Goal: Transaction & Acquisition: Purchase product/service

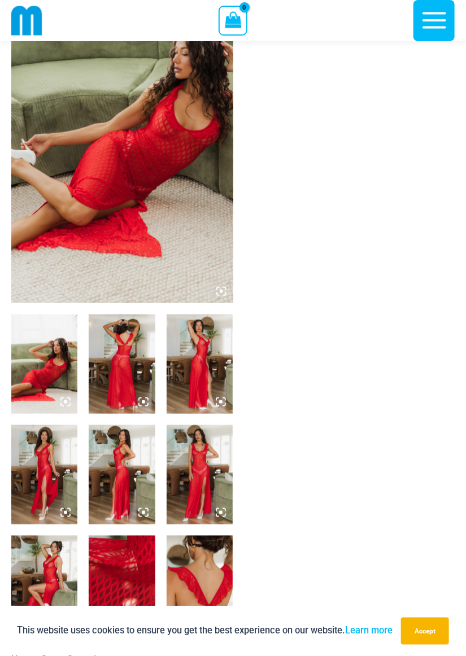
scroll to position [104, 0]
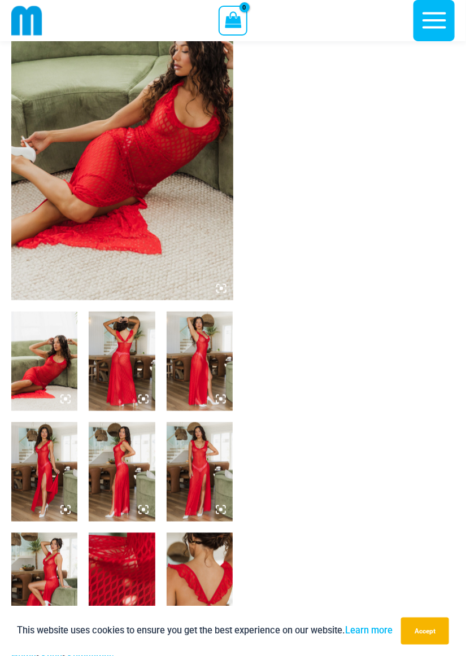
click at [224, 291] on icon at bounding box center [221, 288] width 10 height 10
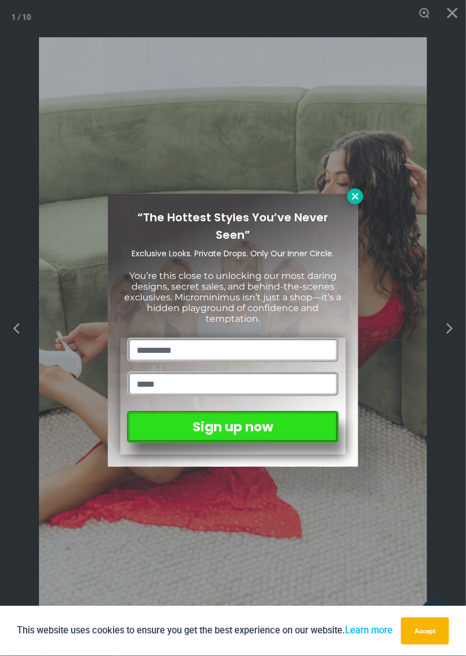
click at [355, 198] on icon at bounding box center [355, 196] width 10 height 10
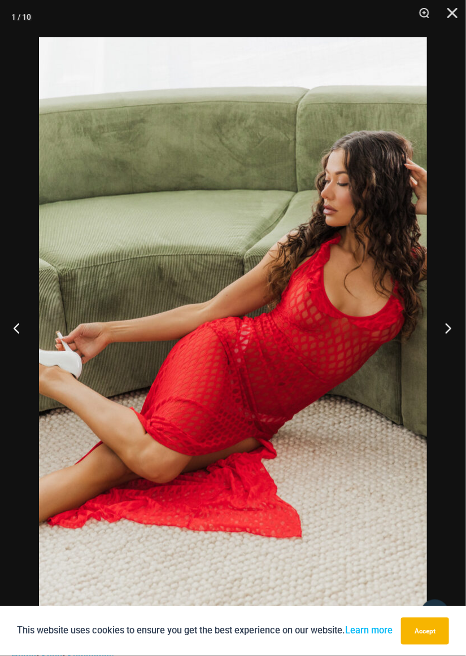
click at [441, 335] on button "Next" at bounding box center [444, 328] width 42 height 56
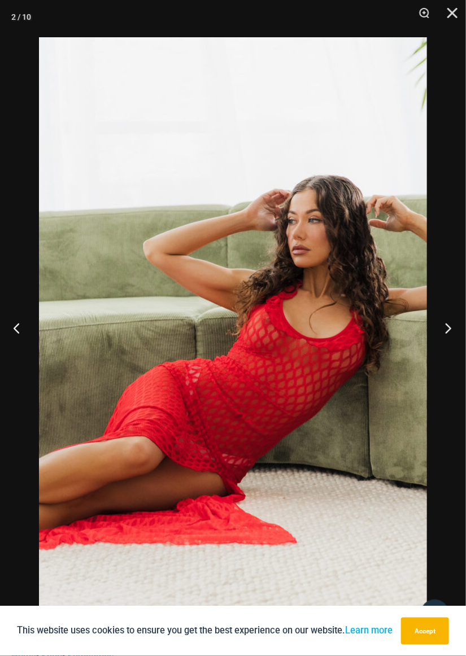
click at [442, 333] on button "Next" at bounding box center [444, 328] width 42 height 56
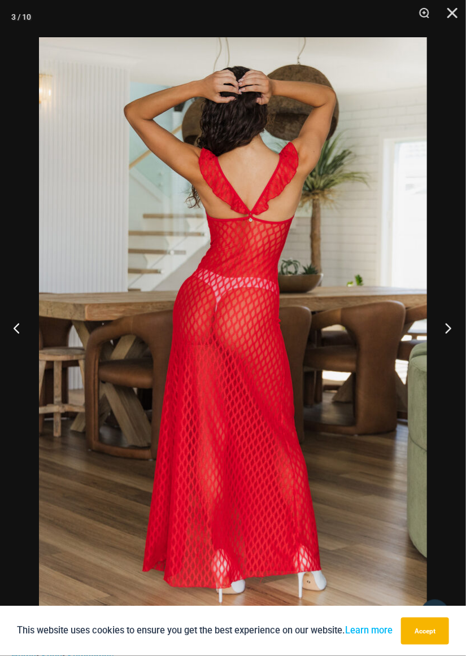
click at [440, 337] on button "Next" at bounding box center [444, 328] width 42 height 56
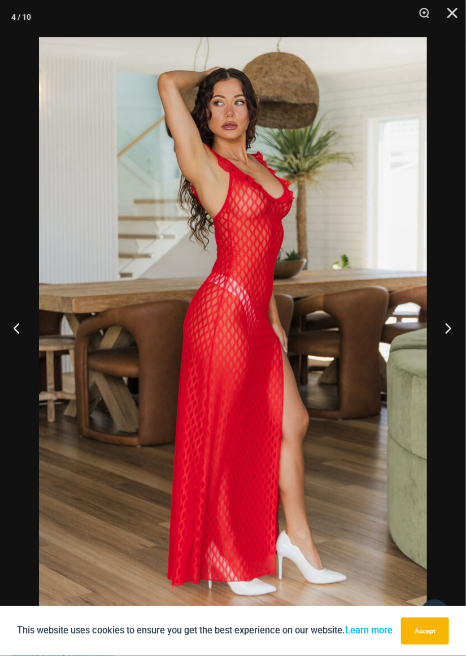
click at [444, 332] on button "Next" at bounding box center [444, 328] width 42 height 56
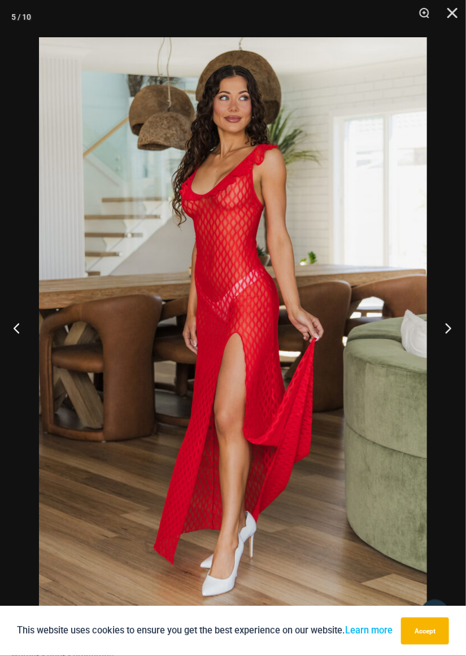
click at [447, 329] on button "Next" at bounding box center [444, 328] width 42 height 56
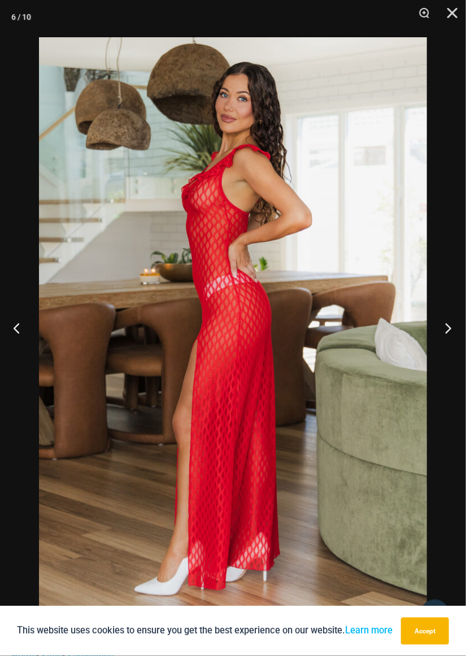
click at [445, 327] on button "Next" at bounding box center [444, 328] width 42 height 56
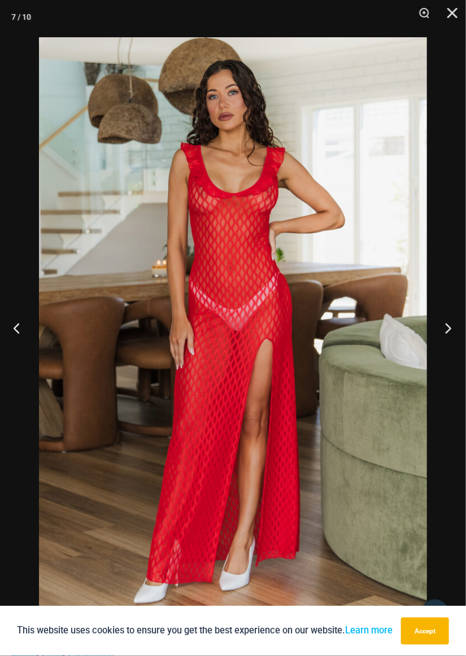
click at [446, 325] on button "Next" at bounding box center [444, 328] width 42 height 56
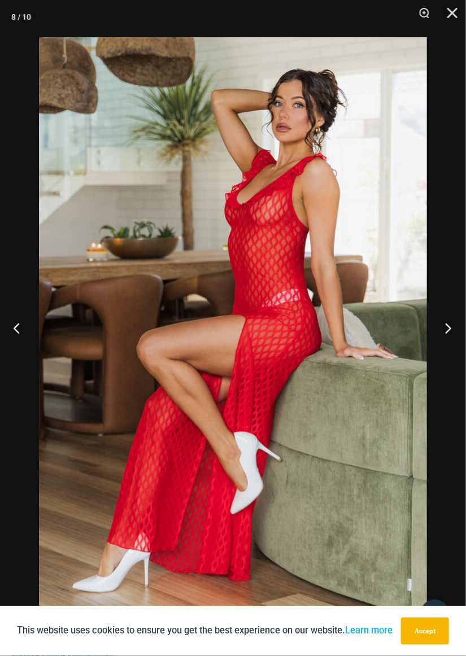
click at [446, 325] on button "Next" at bounding box center [444, 328] width 42 height 56
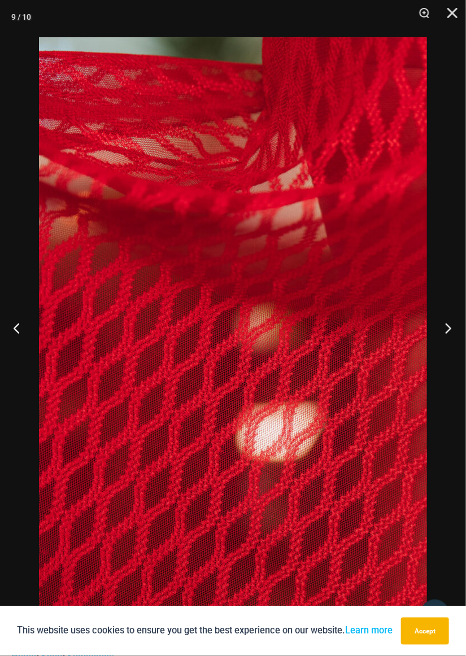
click at [446, 325] on button "Next" at bounding box center [444, 328] width 42 height 56
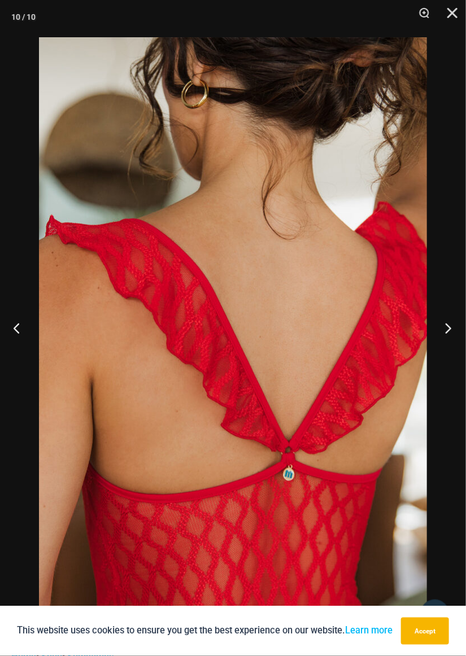
click at [447, 323] on button "Next" at bounding box center [444, 328] width 42 height 56
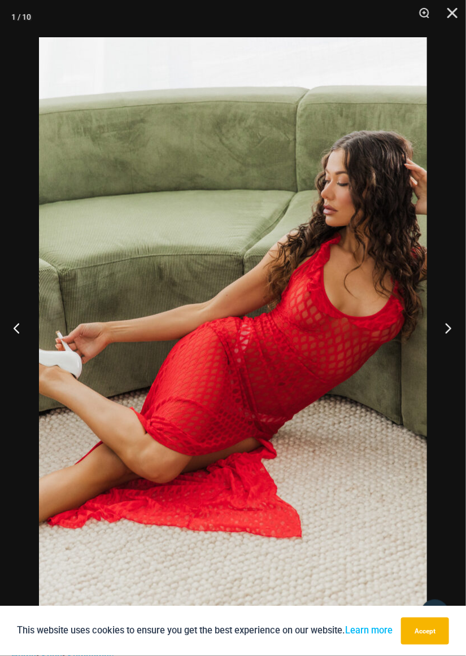
click at [447, 321] on button "Next" at bounding box center [444, 328] width 42 height 56
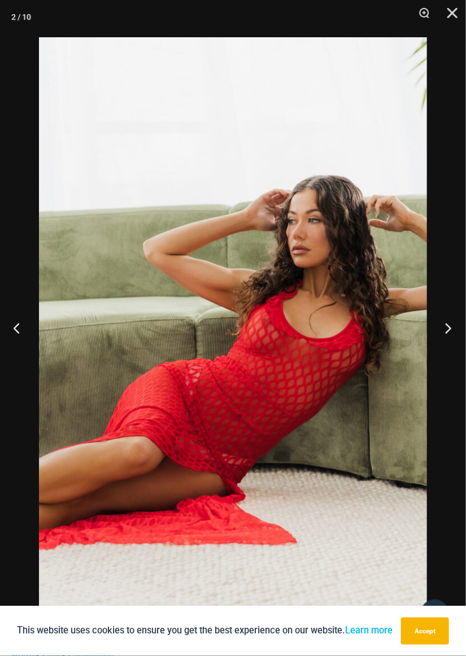
click at [451, 318] on button "Next" at bounding box center [444, 328] width 42 height 56
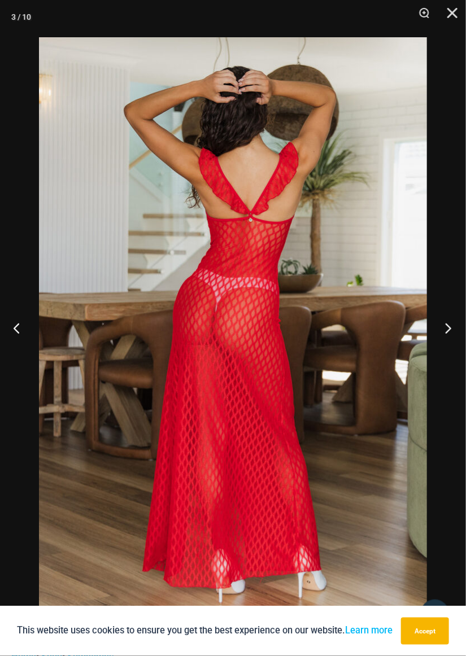
click at [449, 321] on button "Next" at bounding box center [444, 328] width 42 height 56
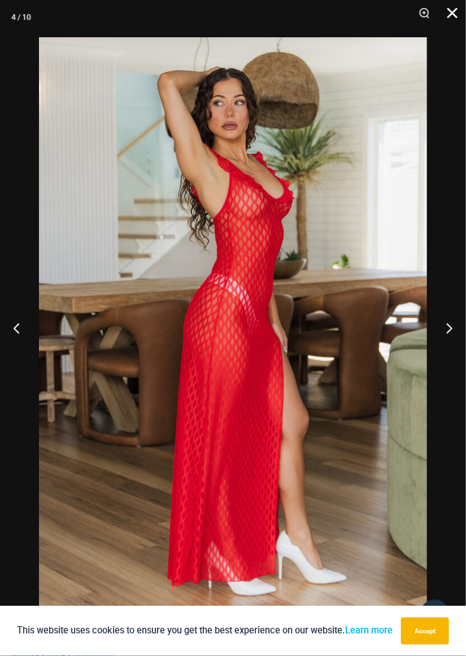
click at [447, 16] on button "Close" at bounding box center [448, 17] width 28 height 34
